Goal: Task Accomplishment & Management: Manage account settings

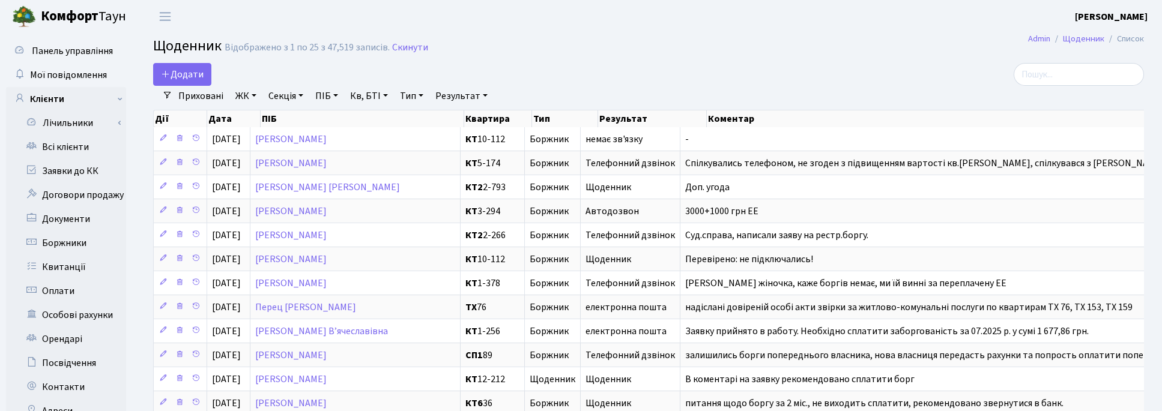
select select "25"
click at [593, 61] on main "Admin Щоденник Список Щоденник Відображено з 1 по 25 з 47,519 записів. Скинути …" at bounding box center [648, 406] width 1027 height 746
click at [62, 74] on span "Мої повідомлення" at bounding box center [68, 74] width 77 height 13
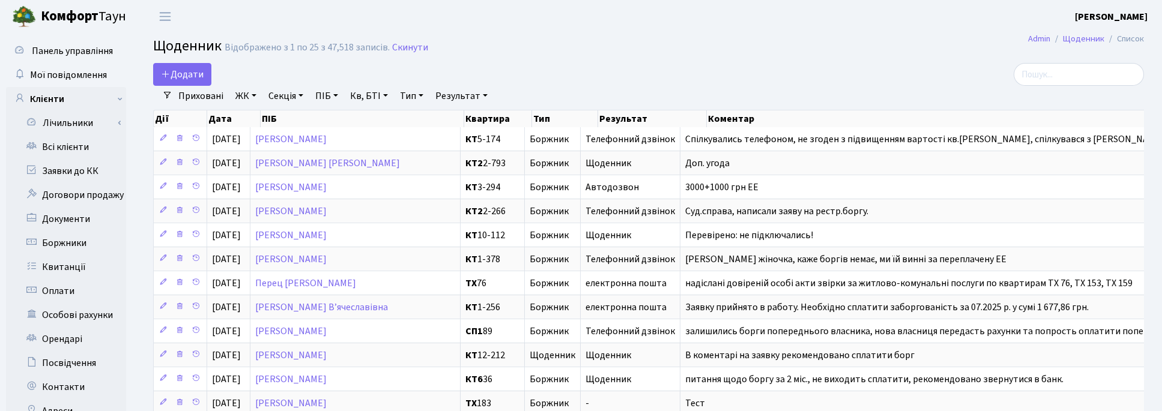
select select "25"
click at [575, 61] on main "Admin Щоденник Список Щоденник Відображено з 1 по 25 з 47,518 записів. Скинути …" at bounding box center [648, 406] width 1027 height 746
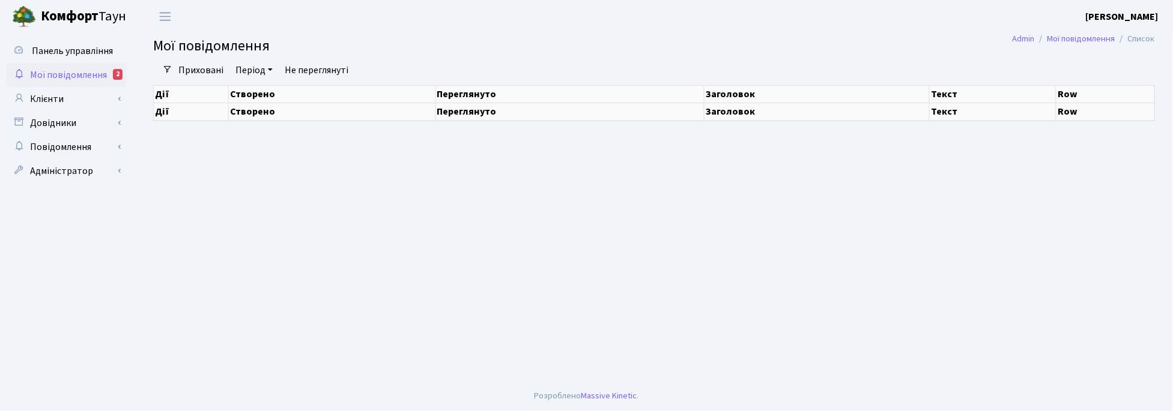
select select "25"
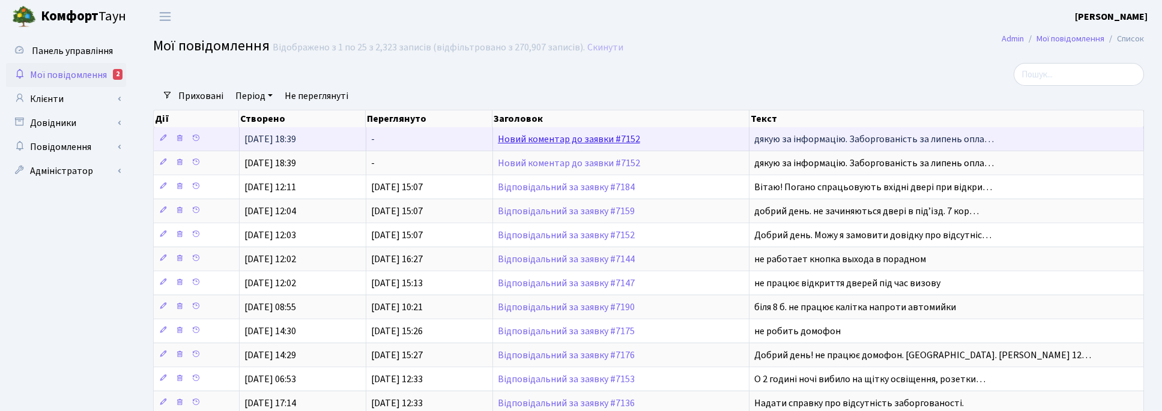
click at [611, 136] on link "Новий коментар до заявки #7152" at bounding box center [569, 139] width 142 height 13
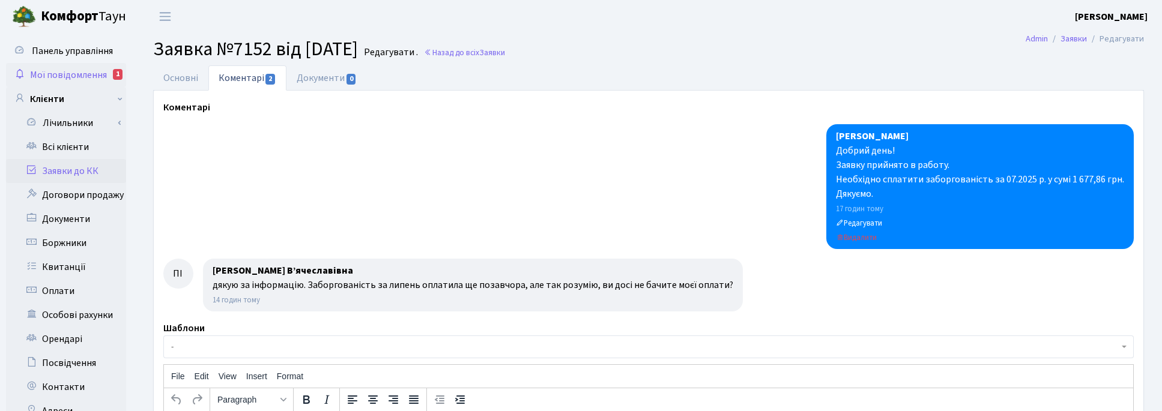
click at [74, 73] on span "Мої повідомлення" at bounding box center [68, 74] width 77 height 13
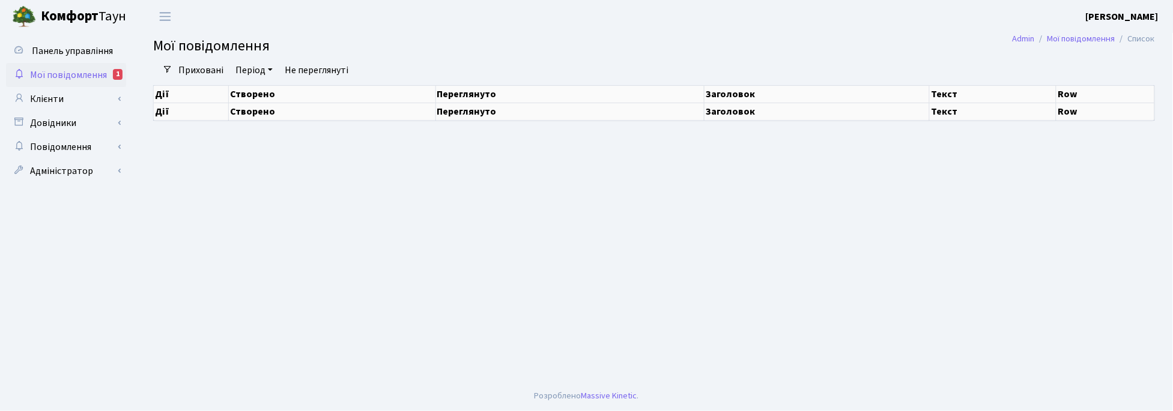
select select "25"
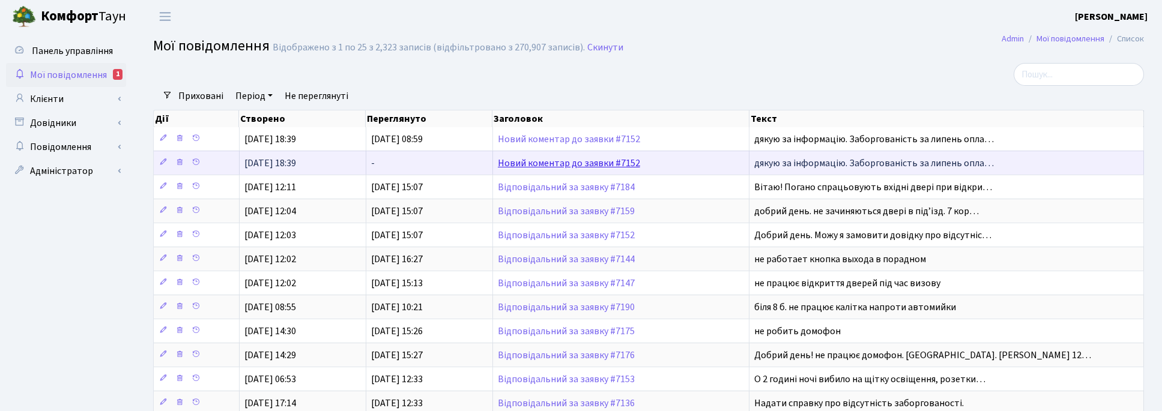
click at [582, 166] on link "Новий коментар до заявки #7152" at bounding box center [569, 163] width 142 height 13
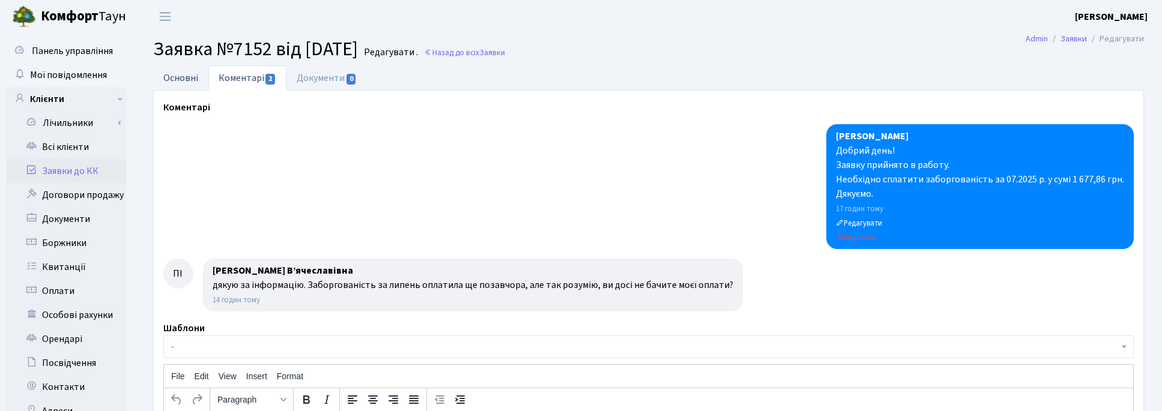
click at [181, 75] on link "Основні" at bounding box center [180, 77] width 55 height 25
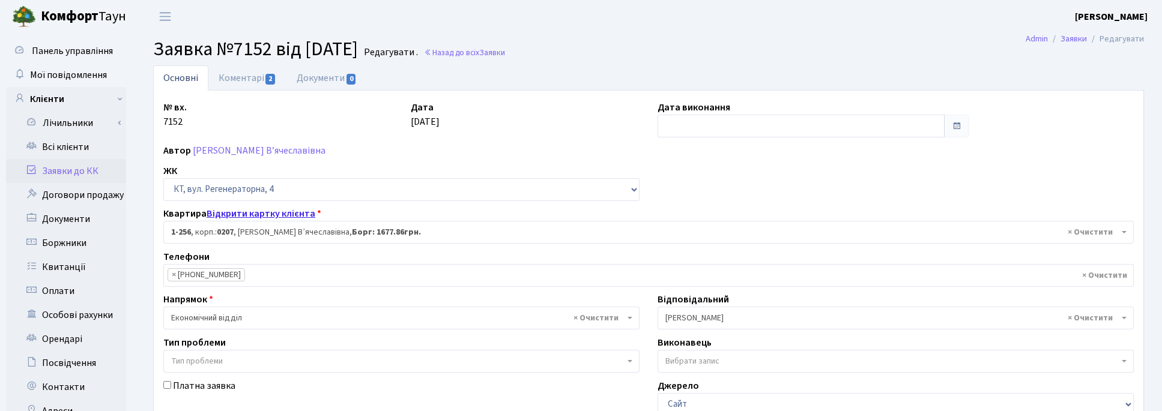
click at [274, 209] on link "Відкрити картку клієнта" at bounding box center [261, 213] width 109 height 13
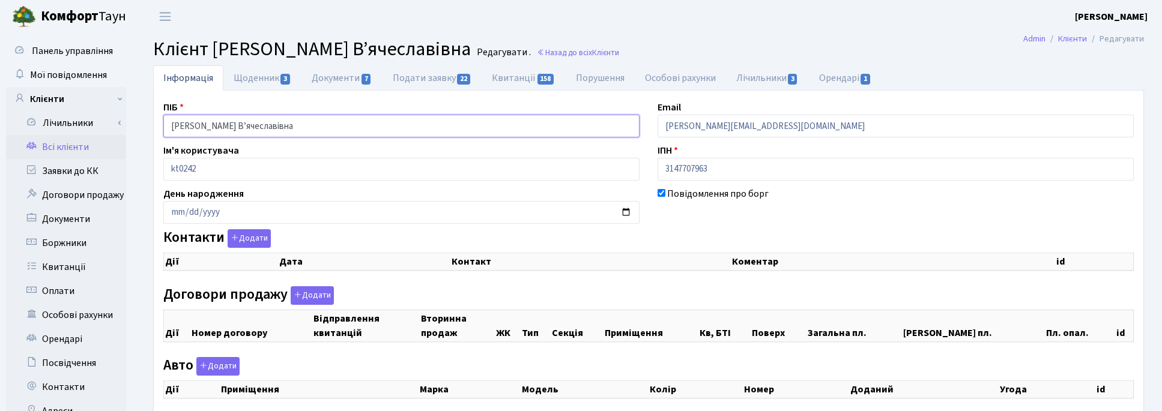
drag, startPoint x: 334, startPoint y: 125, endPoint x: 131, endPoint y: 116, distance: 203.2
click at [131, 116] on div "Панель управління Мої повідомлення Клієнти Лічильники Показання" at bounding box center [581, 303] width 1162 height 540
select select "25"
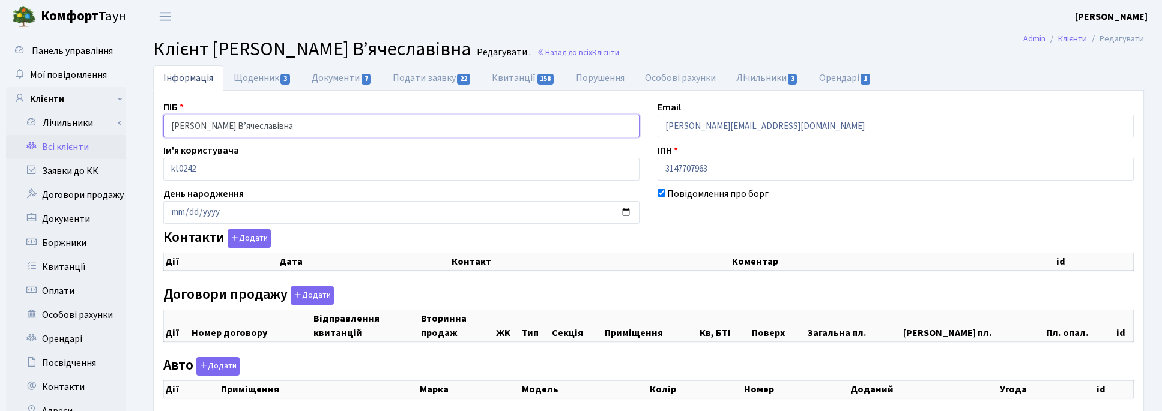
select select "25"
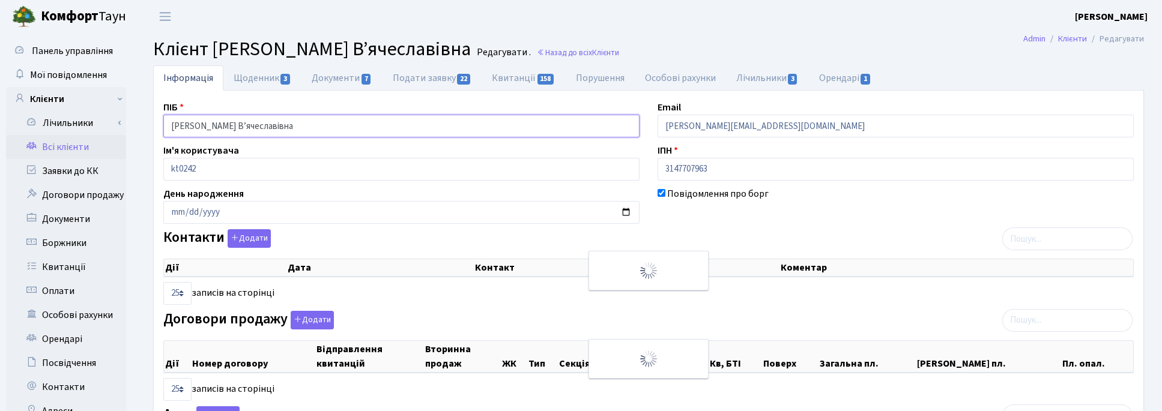
checkbox input "true"
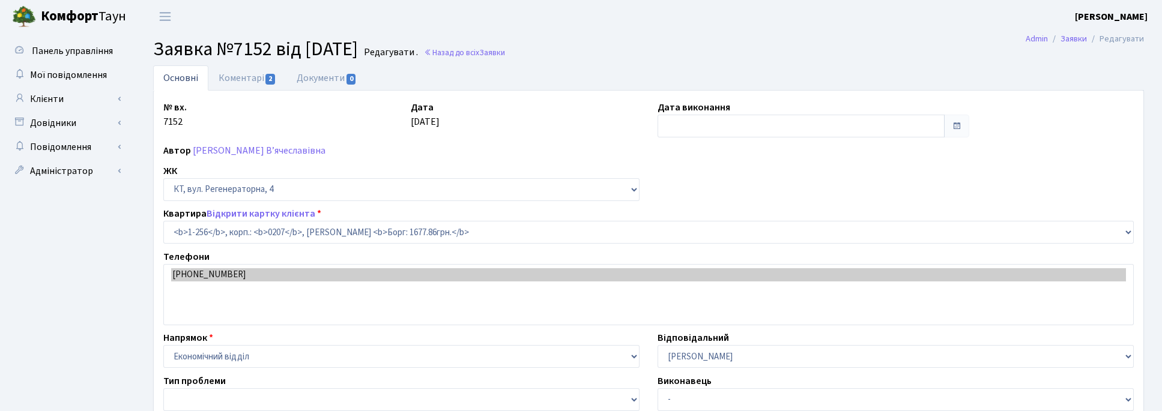
select select "256"
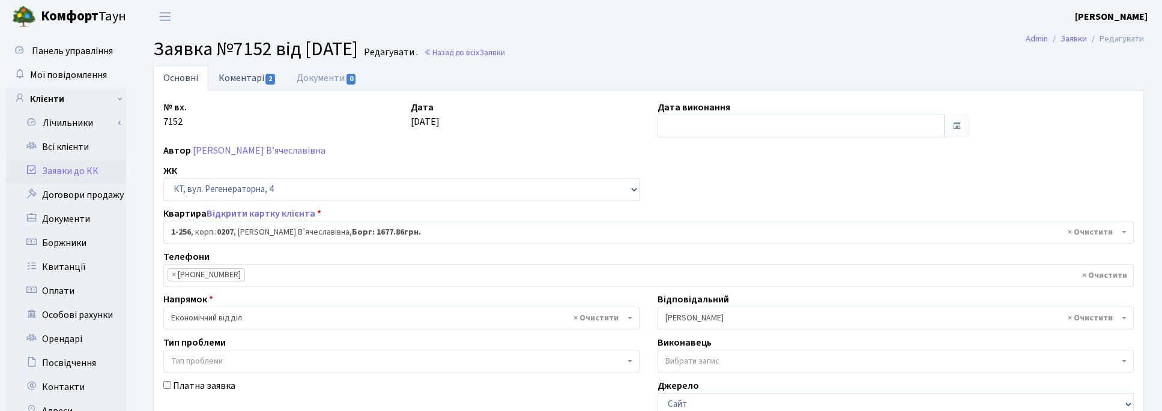
click at [252, 79] on link "Коментарі 2" at bounding box center [247, 77] width 78 height 25
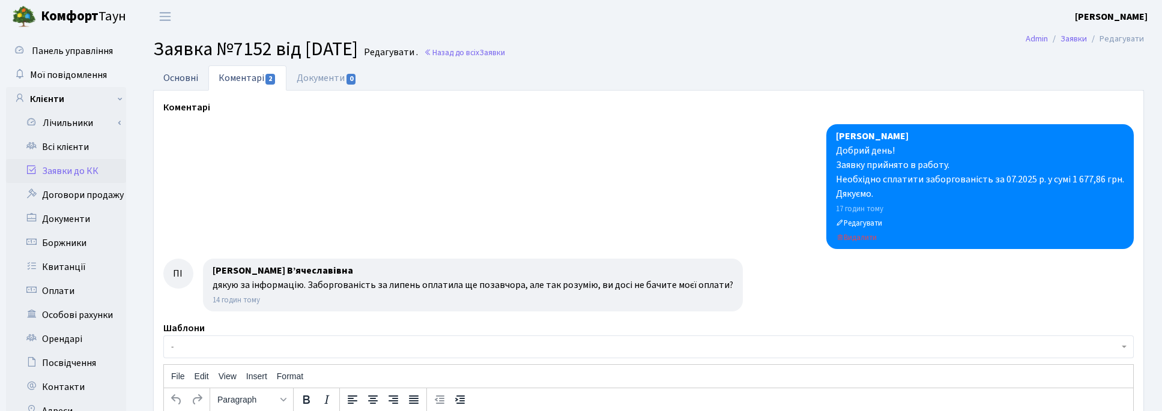
click at [179, 74] on link "Основні" at bounding box center [180, 77] width 55 height 25
